Goal: Download file/media

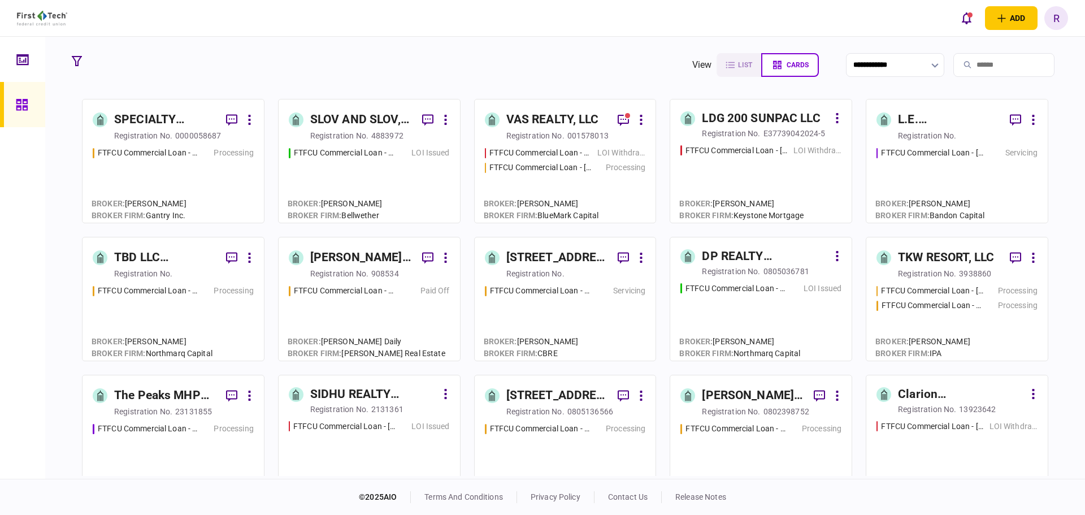
click at [567, 117] on div "VAS REALTY, LLC" at bounding box center [552, 120] width 93 height 18
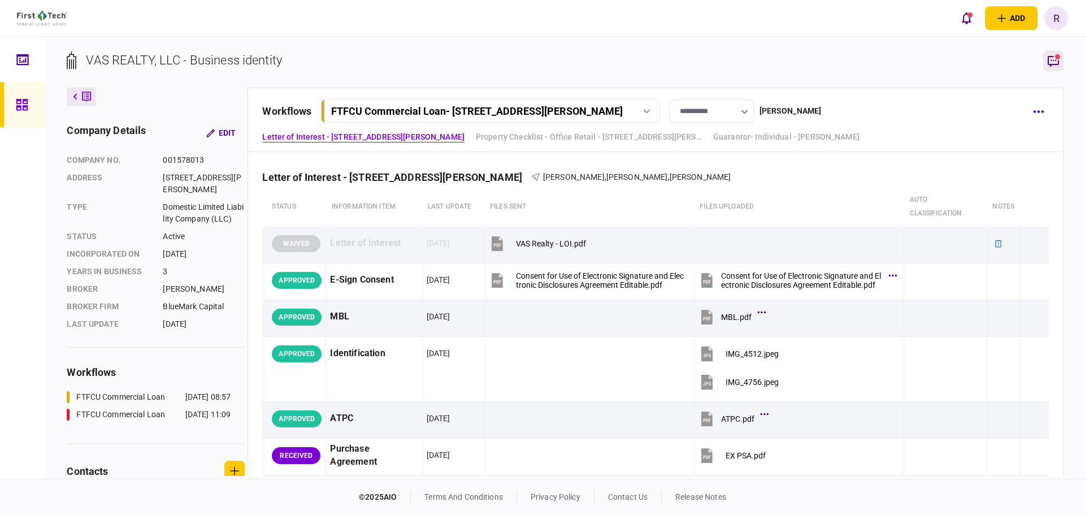
click at [1052, 59] on icon "button" at bounding box center [1053, 61] width 14 height 14
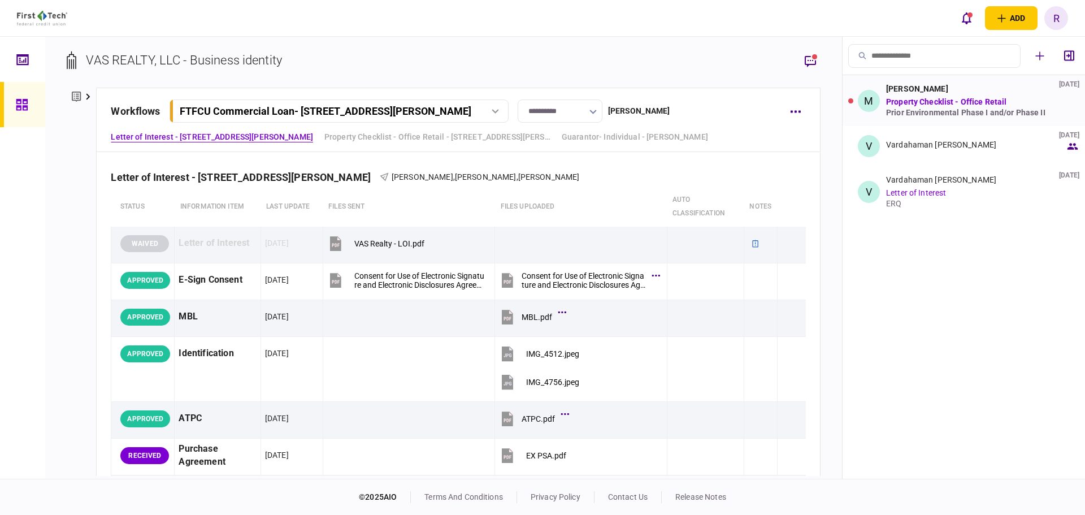
click at [954, 89] on div "[PERSON_NAME] [DATE]" at bounding box center [953, 88] width 134 height 9
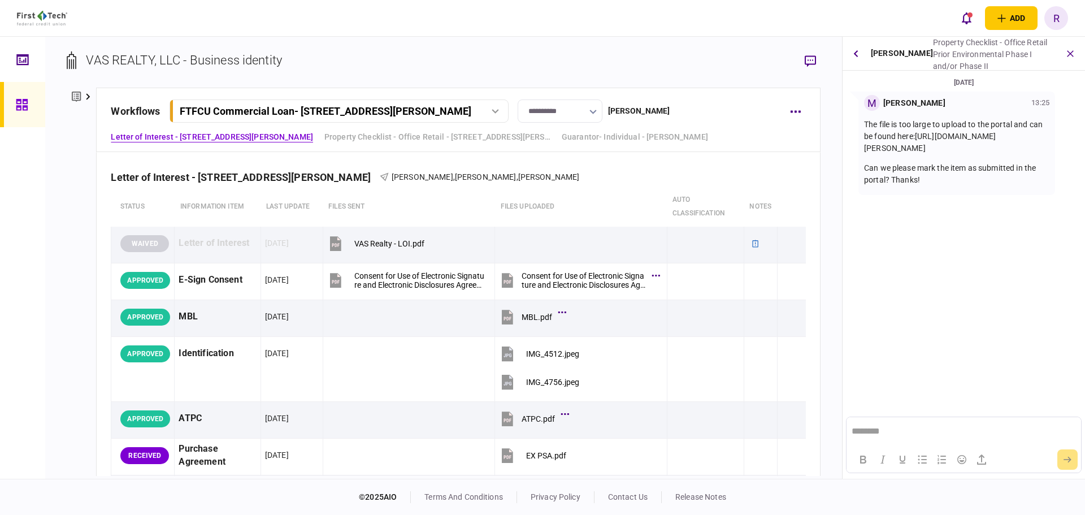
click at [945, 154] on p "The file is too large to upload to the portal and can be found here: [URL][DOMA…" at bounding box center [956, 137] width 185 height 36
click at [859, 53] on button "button" at bounding box center [855, 53] width 17 height 20
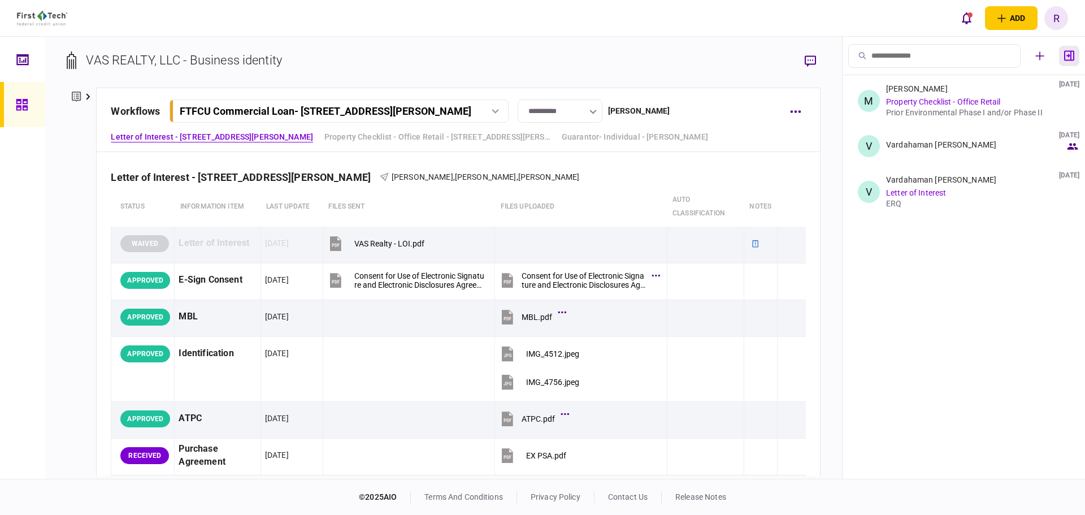
click at [1069, 56] on icon "button" at bounding box center [1069, 56] width 10 height 10
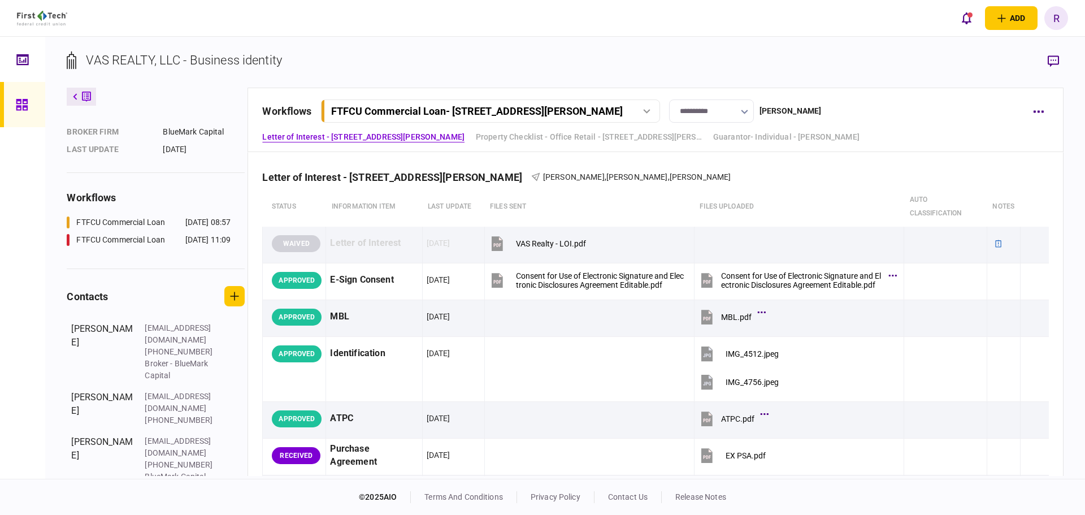
scroll to position [181, 0]
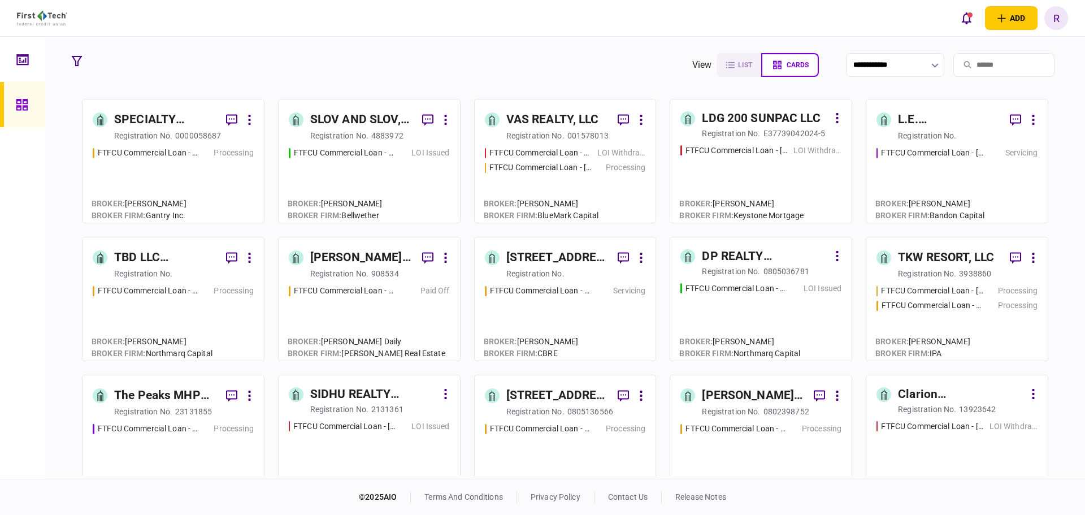
click at [578, 401] on div "[STREET_ADDRESS], LLC" at bounding box center [557, 395] width 103 height 18
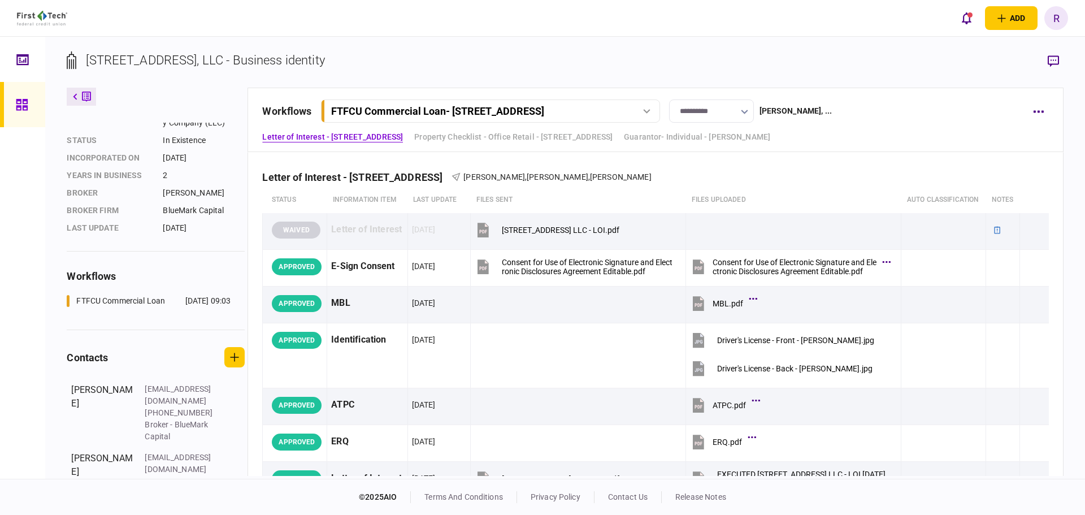
scroll to position [152, 0]
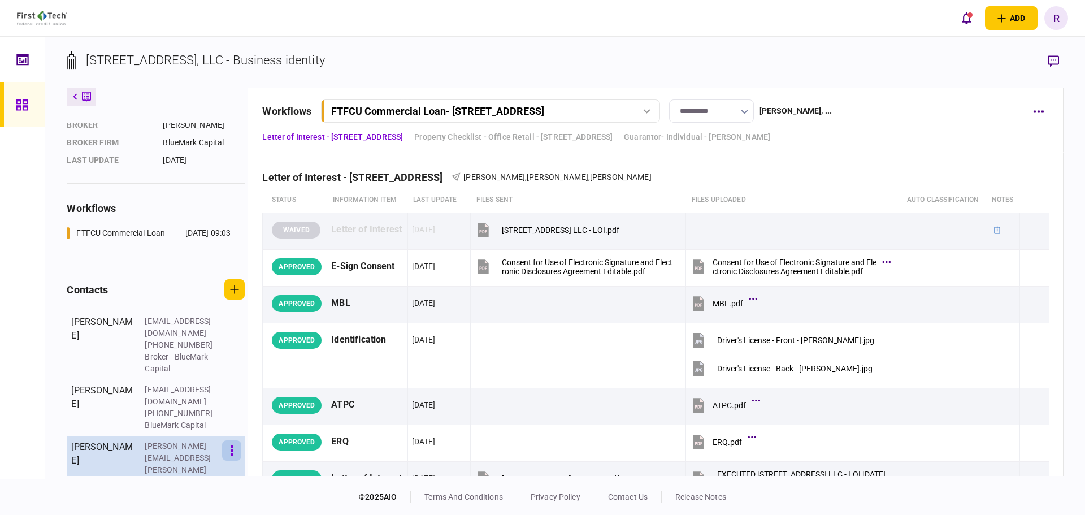
click at [228, 449] on button "button" at bounding box center [231, 450] width 19 height 20
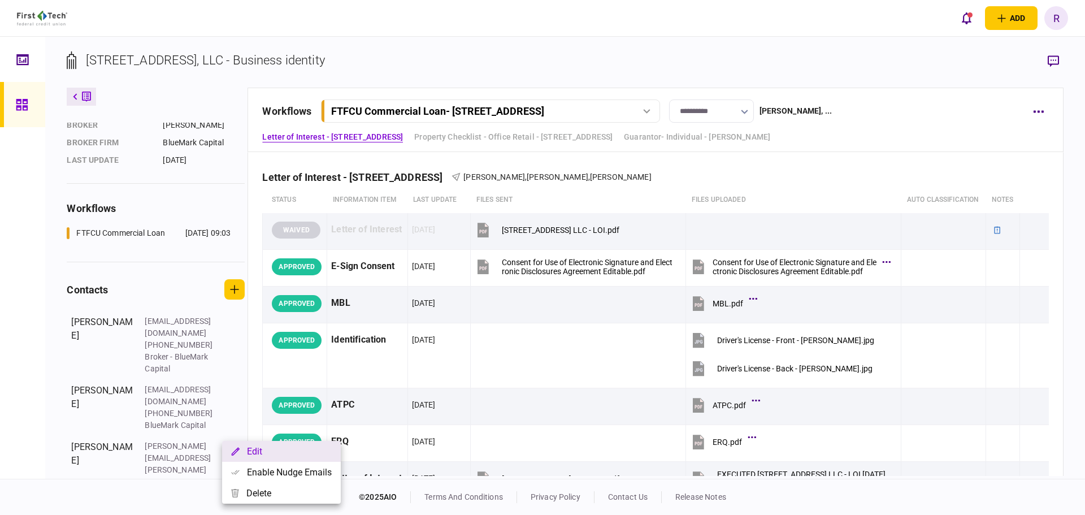
click at [269, 452] on button "Edit" at bounding box center [281, 451] width 119 height 21
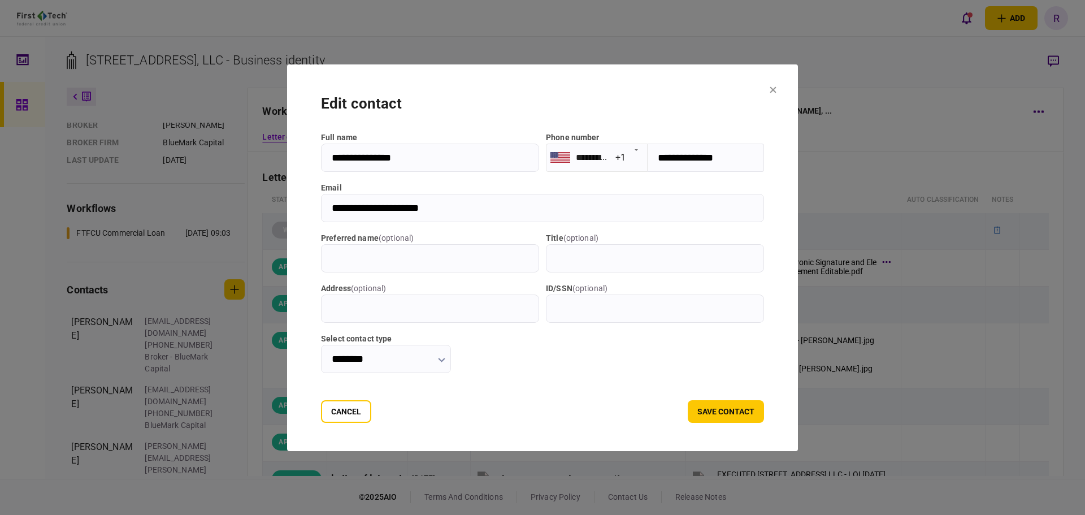
drag, startPoint x: 447, startPoint y: 206, endPoint x: 271, endPoint y: 206, distance: 176.2
click at [271, 206] on div "**********" at bounding box center [542, 257] width 1085 height 515
click at [776, 88] on icon at bounding box center [772, 89] width 7 height 7
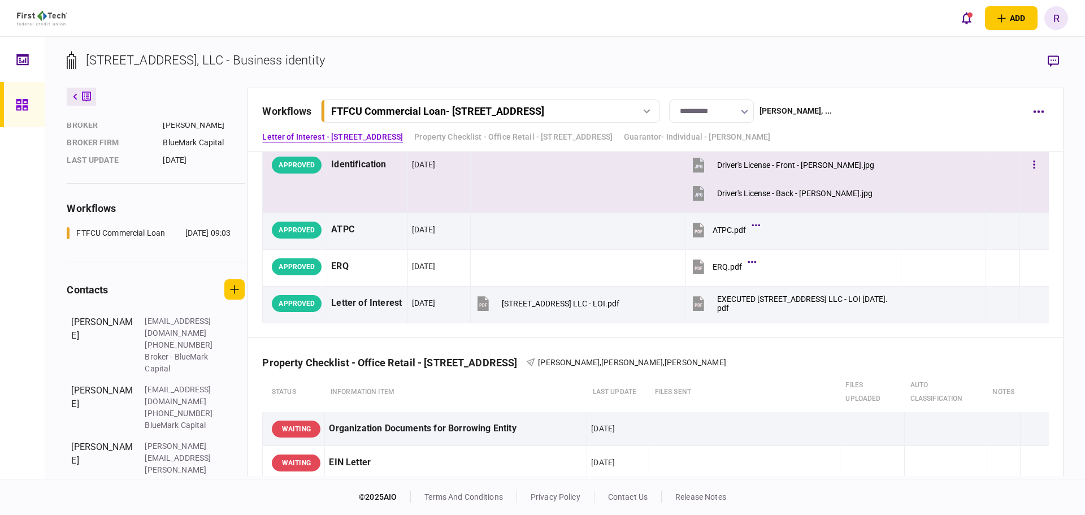
scroll to position [282, 0]
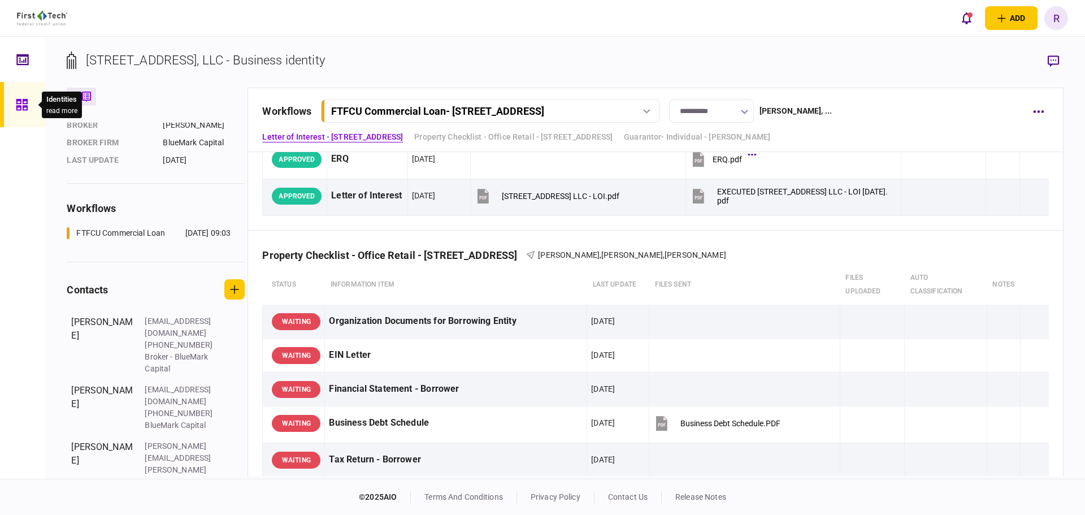
click at [20, 111] on div at bounding box center [25, 104] width 18 height 45
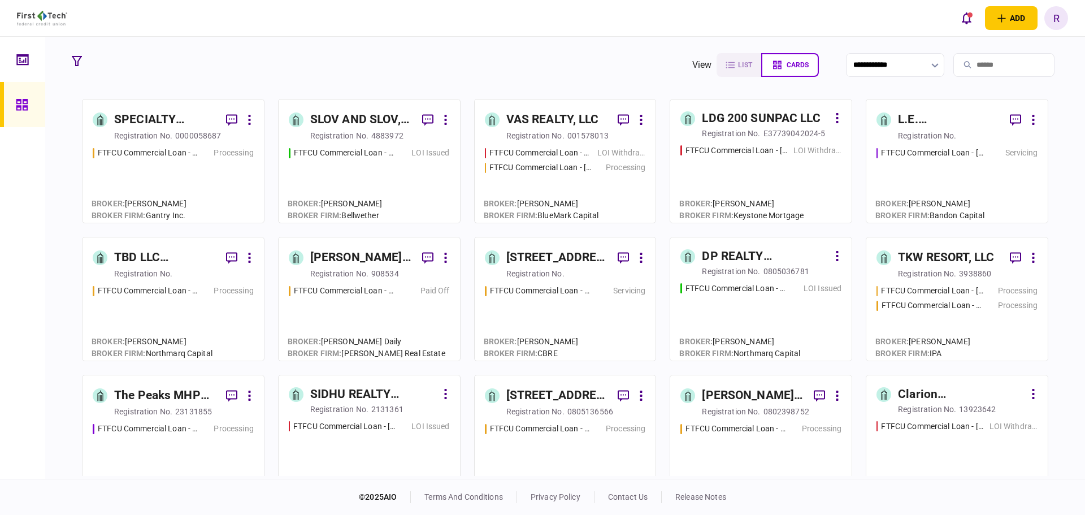
click at [555, 119] on div "VAS REALTY, LLC" at bounding box center [552, 120] width 93 height 18
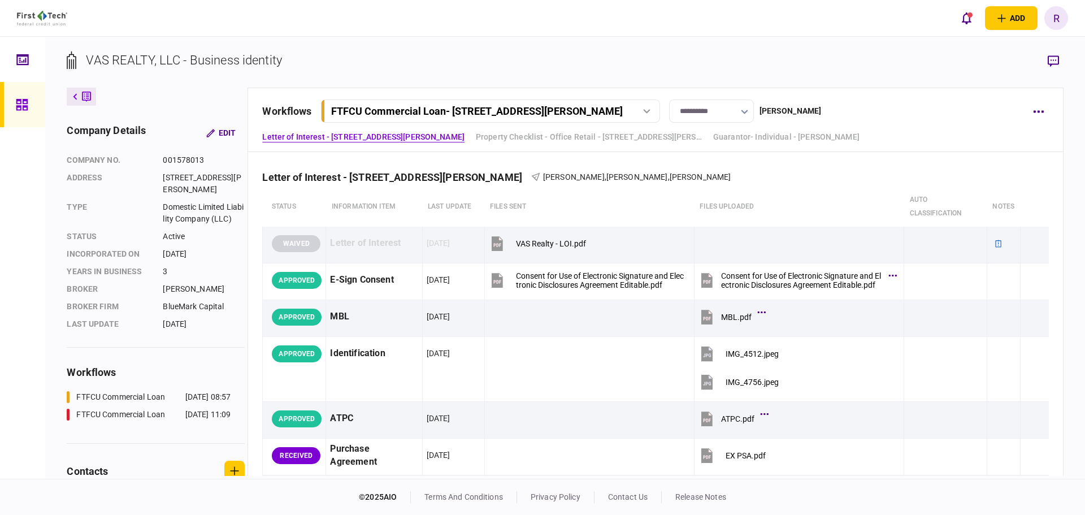
scroll to position [226, 0]
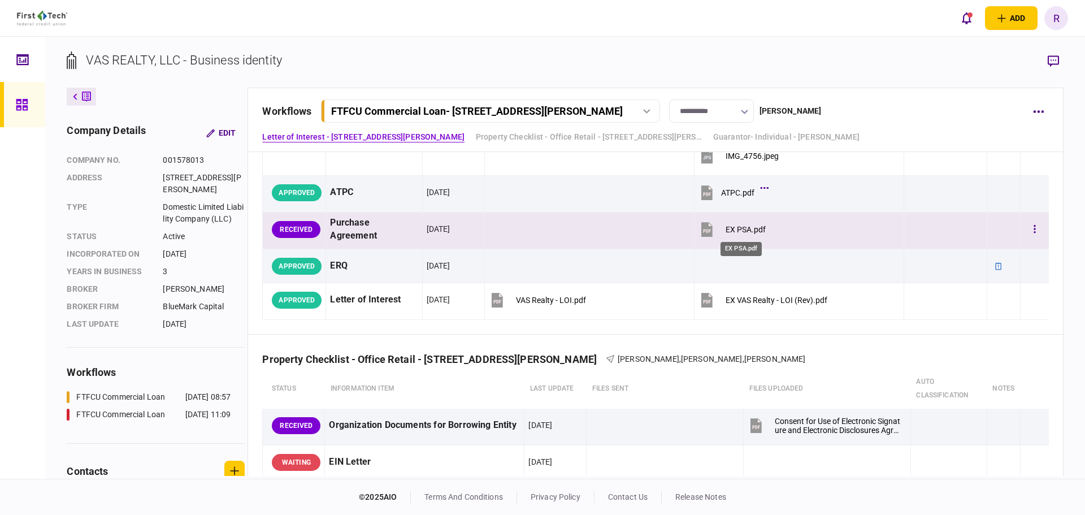
click at [735, 229] on div "EX PSA.pdf" at bounding box center [745, 229] width 40 height 9
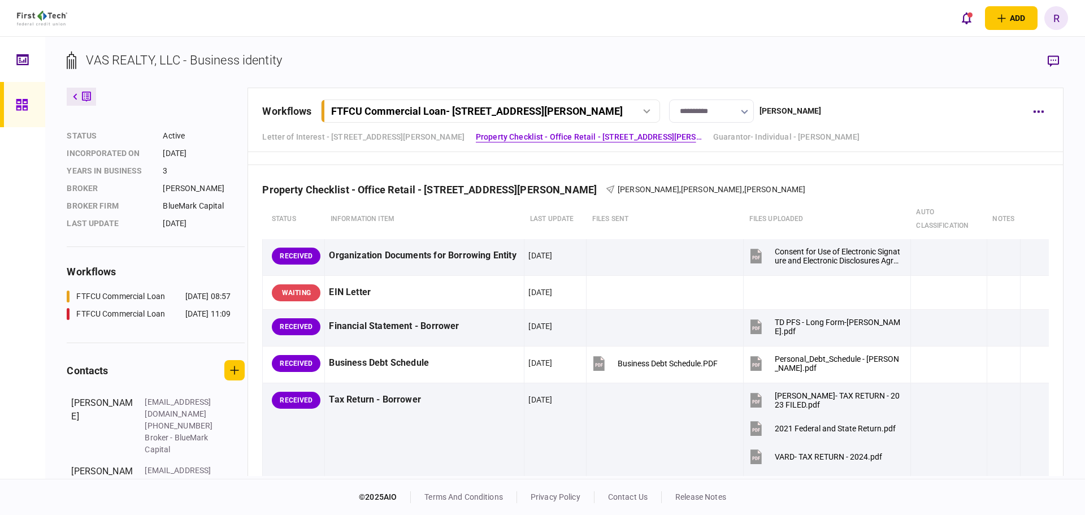
scroll to position [181, 0]
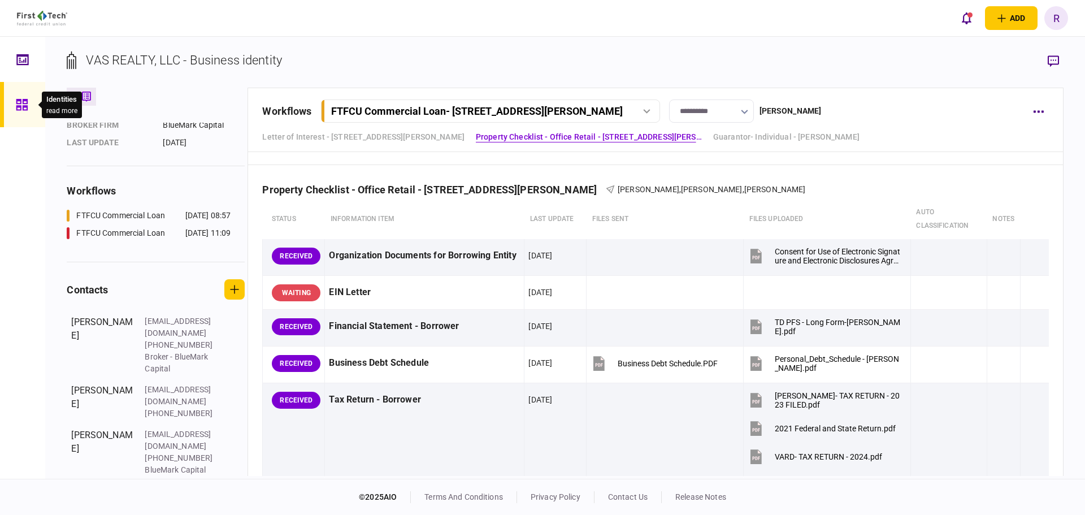
click at [21, 108] on icon at bounding box center [22, 104] width 12 height 13
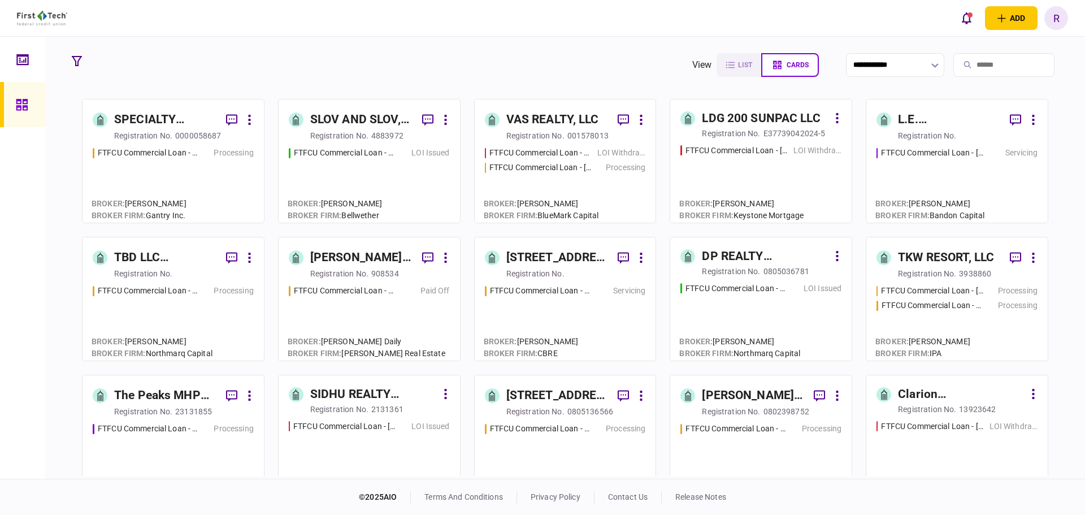
click at [571, 392] on div "[STREET_ADDRESS], LLC" at bounding box center [557, 395] width 103 height 18
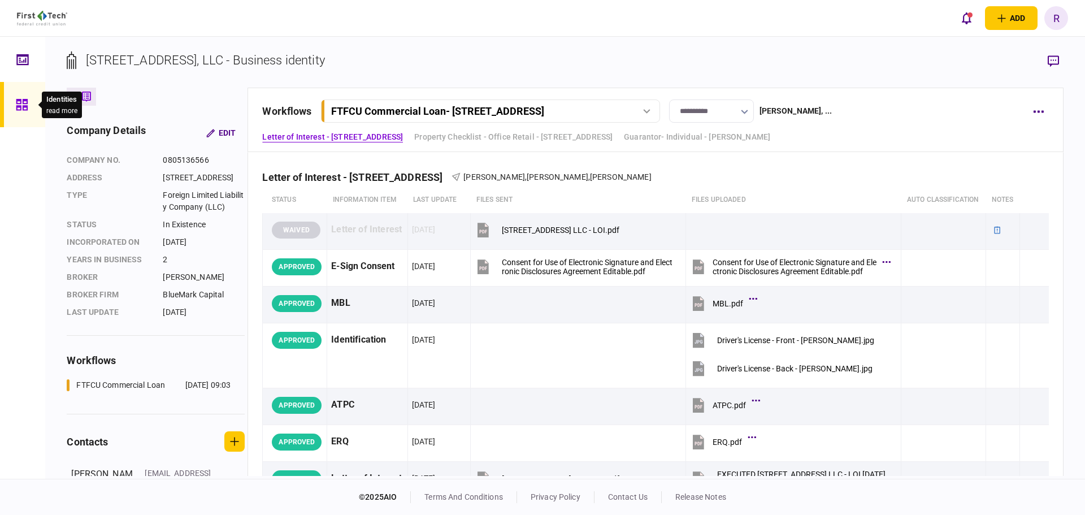
click at [28, 101] on icon at bounding box center [22, 104] width 12 height 13
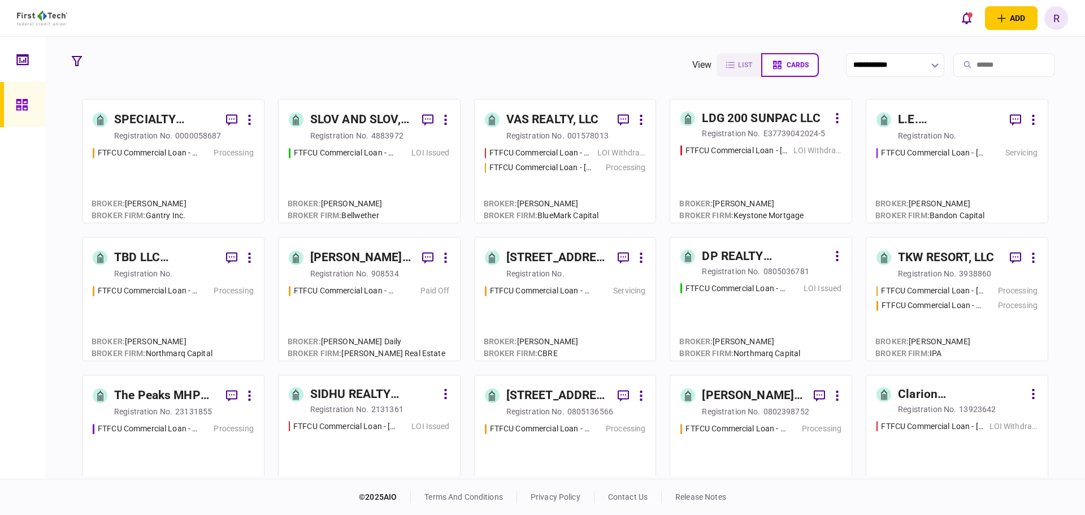
click at [742, 256] on div "DP REALTY INVESTMENT, LLC" at bounding box center [765, 256] width 127 height 18
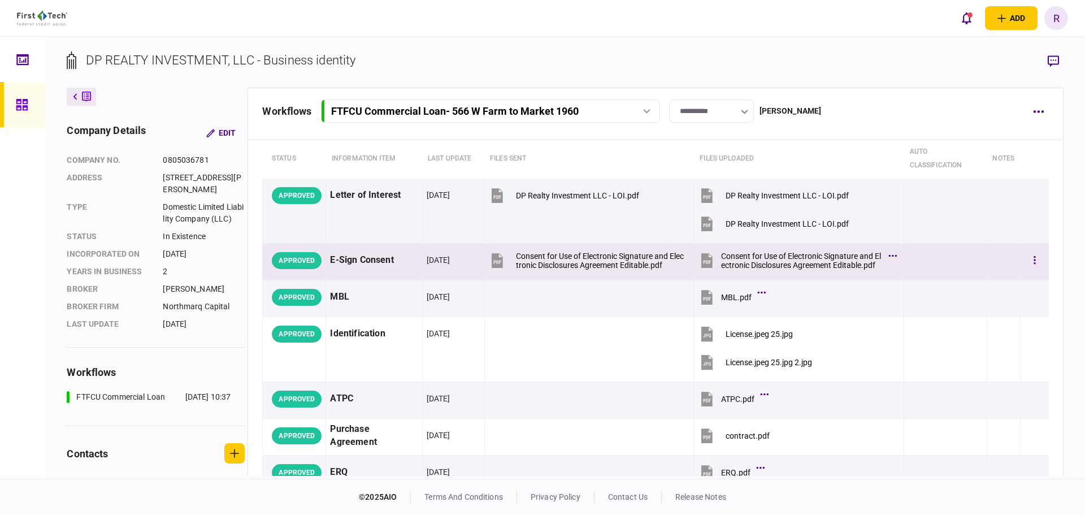
scroll to position [56, 0]
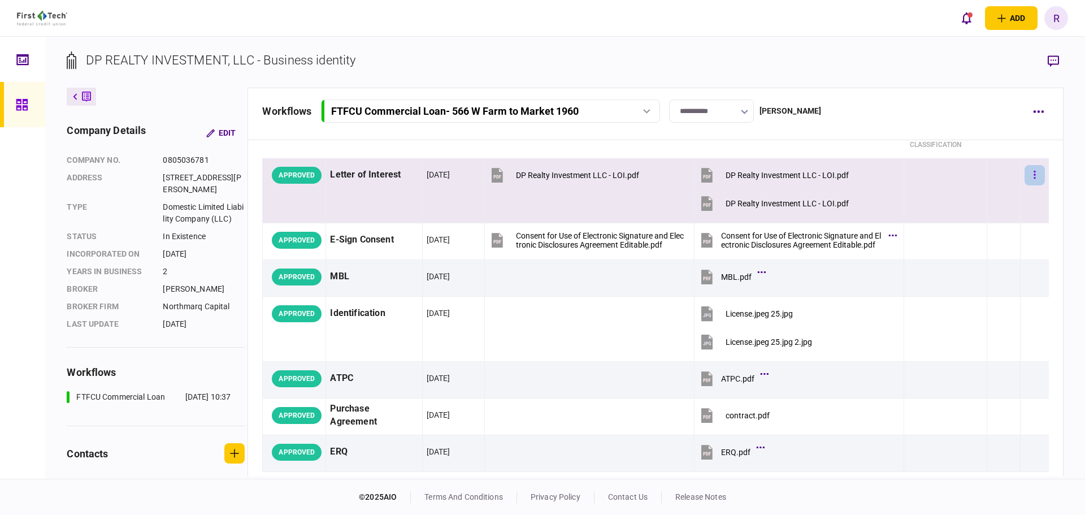
click at [1024, 170] on button "button" at bounding box center [1034, 175] width 20 height 20
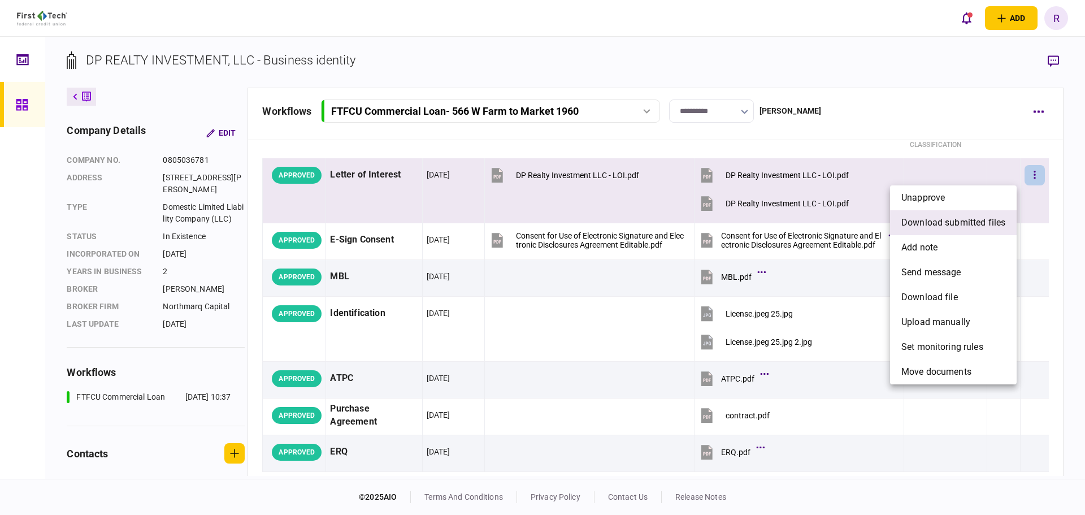
click at [949, 220] on span "download submitted files" at bounding box center [953, 223] width 104 height 14
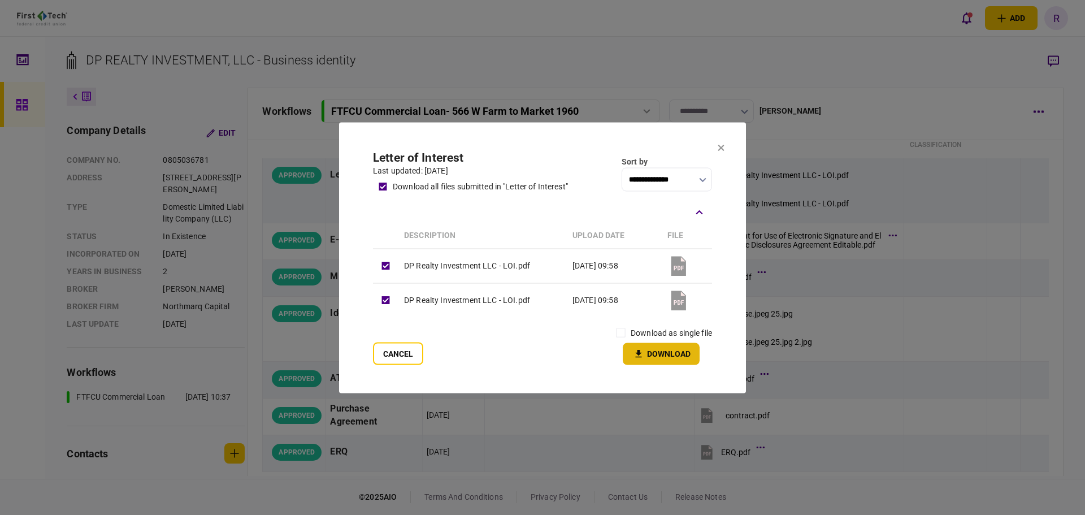
click at [646, 358] on button "Download" at bounding box center [661, 353] width 77 height 22
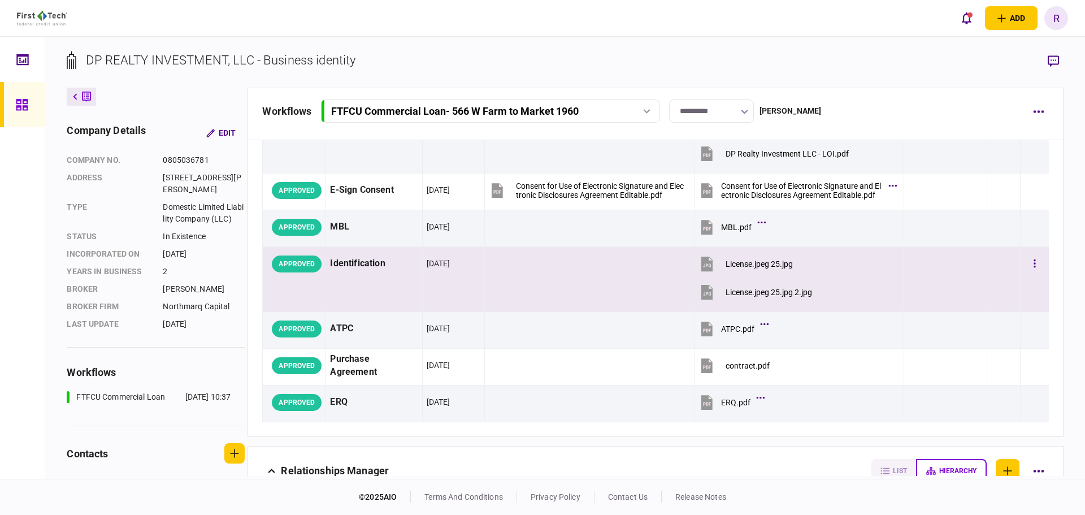
scroll to position [0, 0]
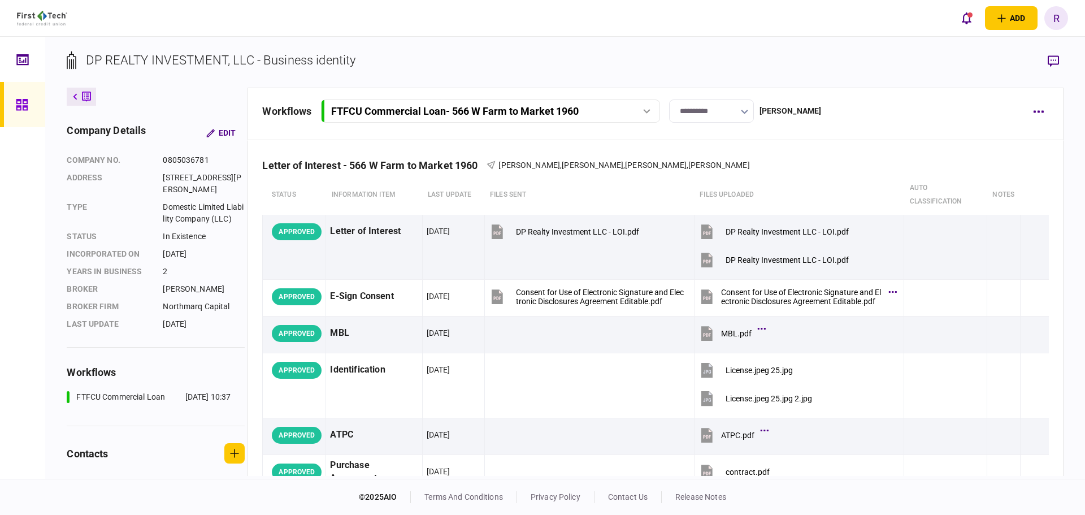
click at [26, 106] on icon at bounding box center [21, 104] width 11 height 11
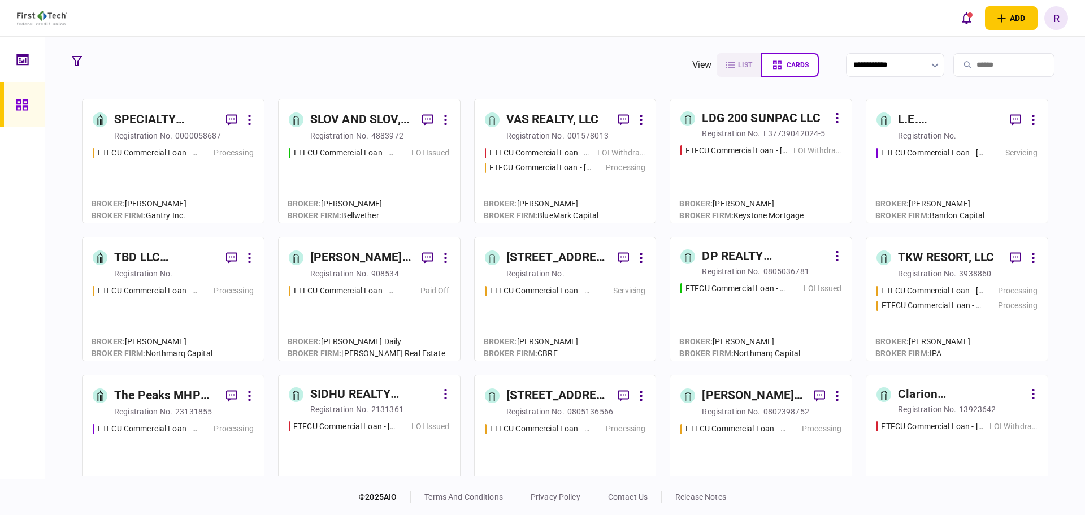
click at [567, 112] on div "VAS REALTY, LLC" at bounding box center [552, 120] width 93 height 18
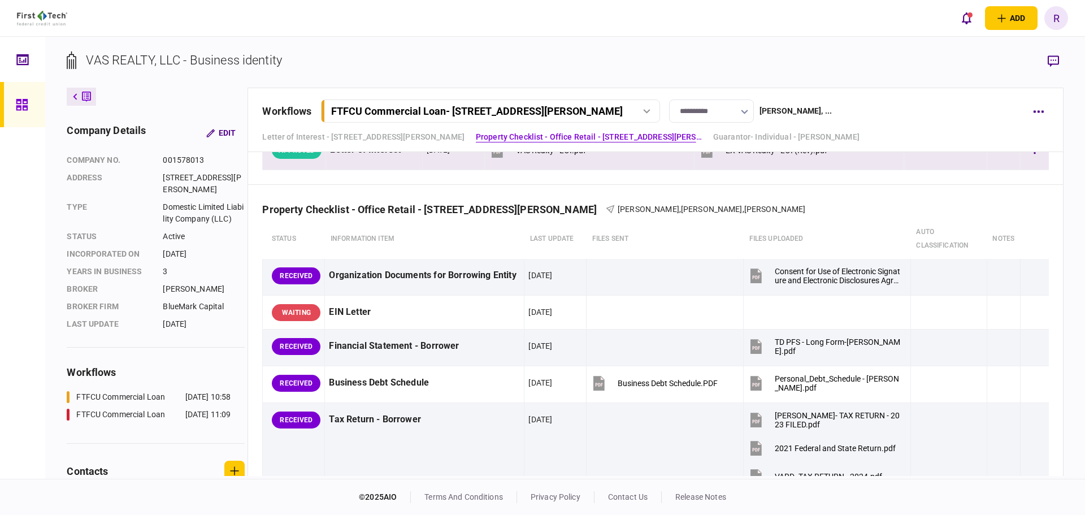
scroll to position [395, 0]
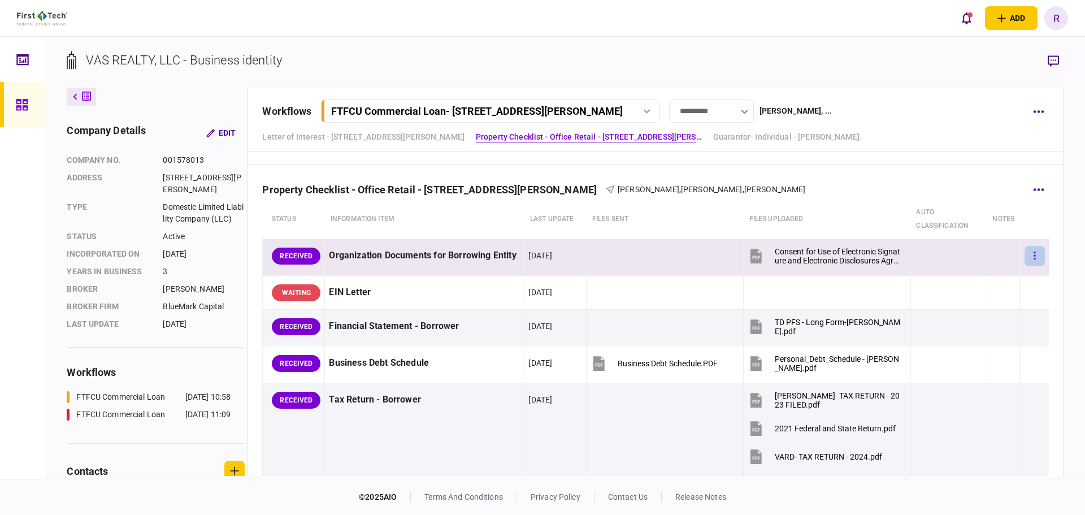
click at [1033, 256] on button "button" at bounding box center [1034, 256] width 20 height 20
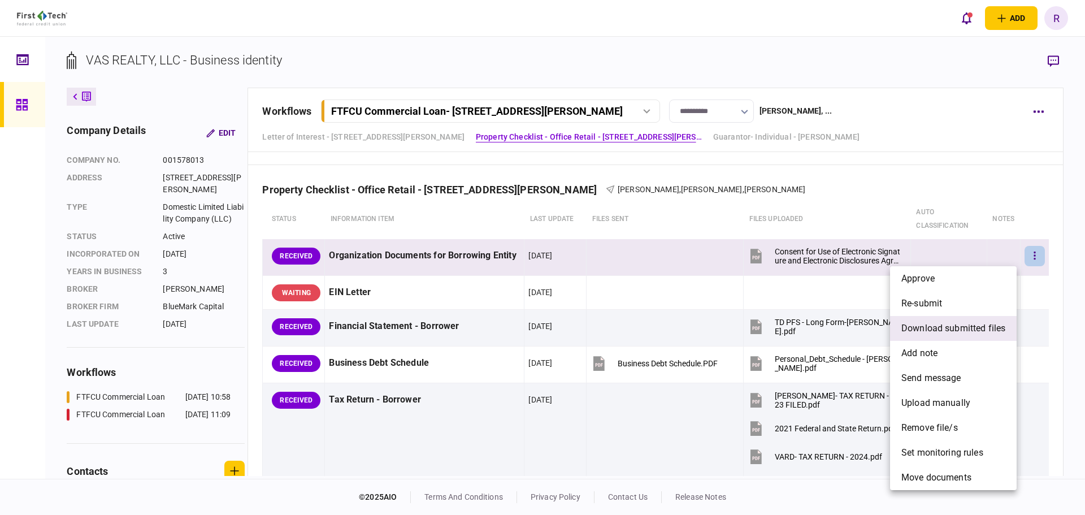
click at [967, 332] on span "download submitted files" at bounding box center [953, 328] width 104 height 14
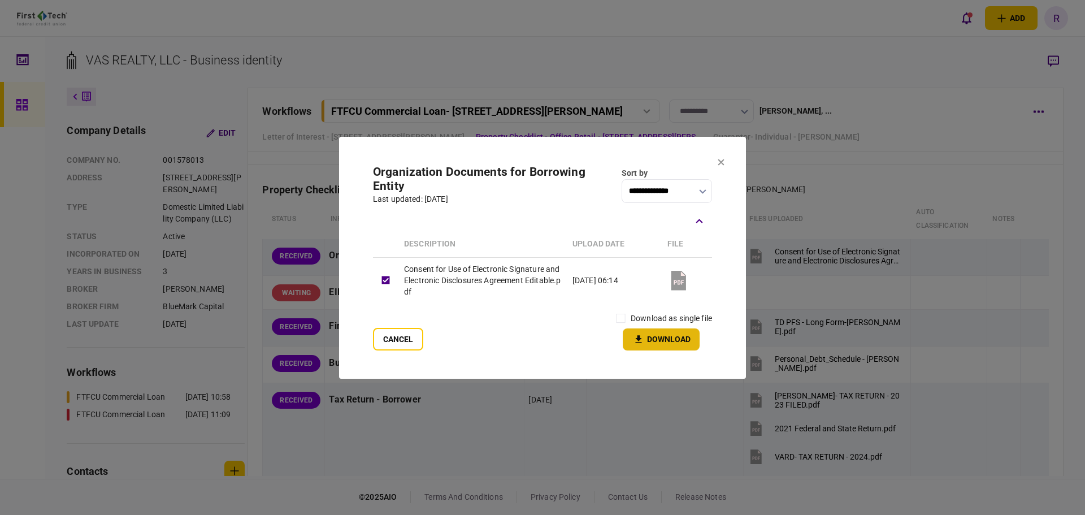
click at [660, 340] on button "Download" at bounding box center [661, 339] width 77 height 22
